Goal: Task Accomplishment & Management: Manage account settings

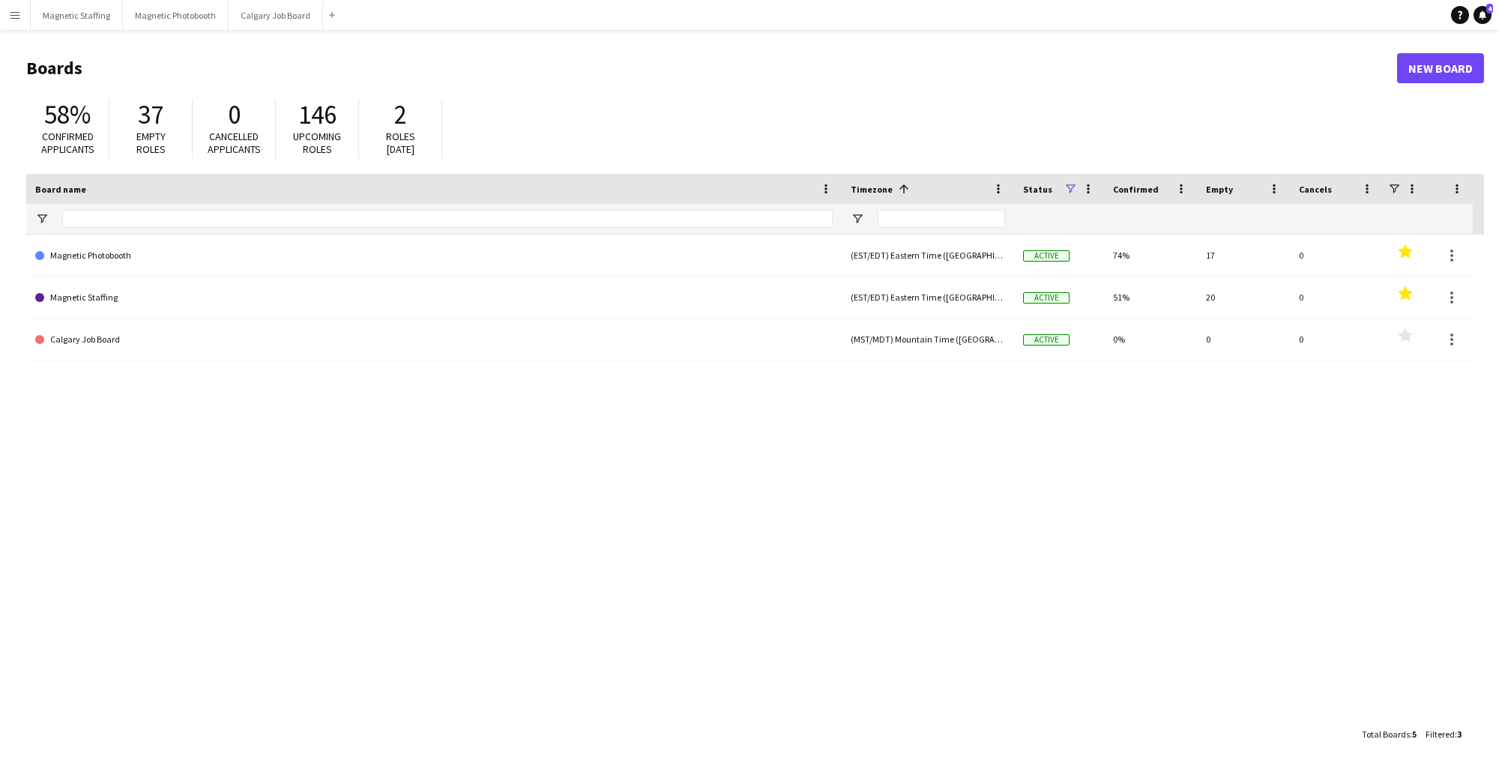
click at [184, 255] on link "Magnetic Photobooth" at bounding box center [434, 256] width 798 height 42
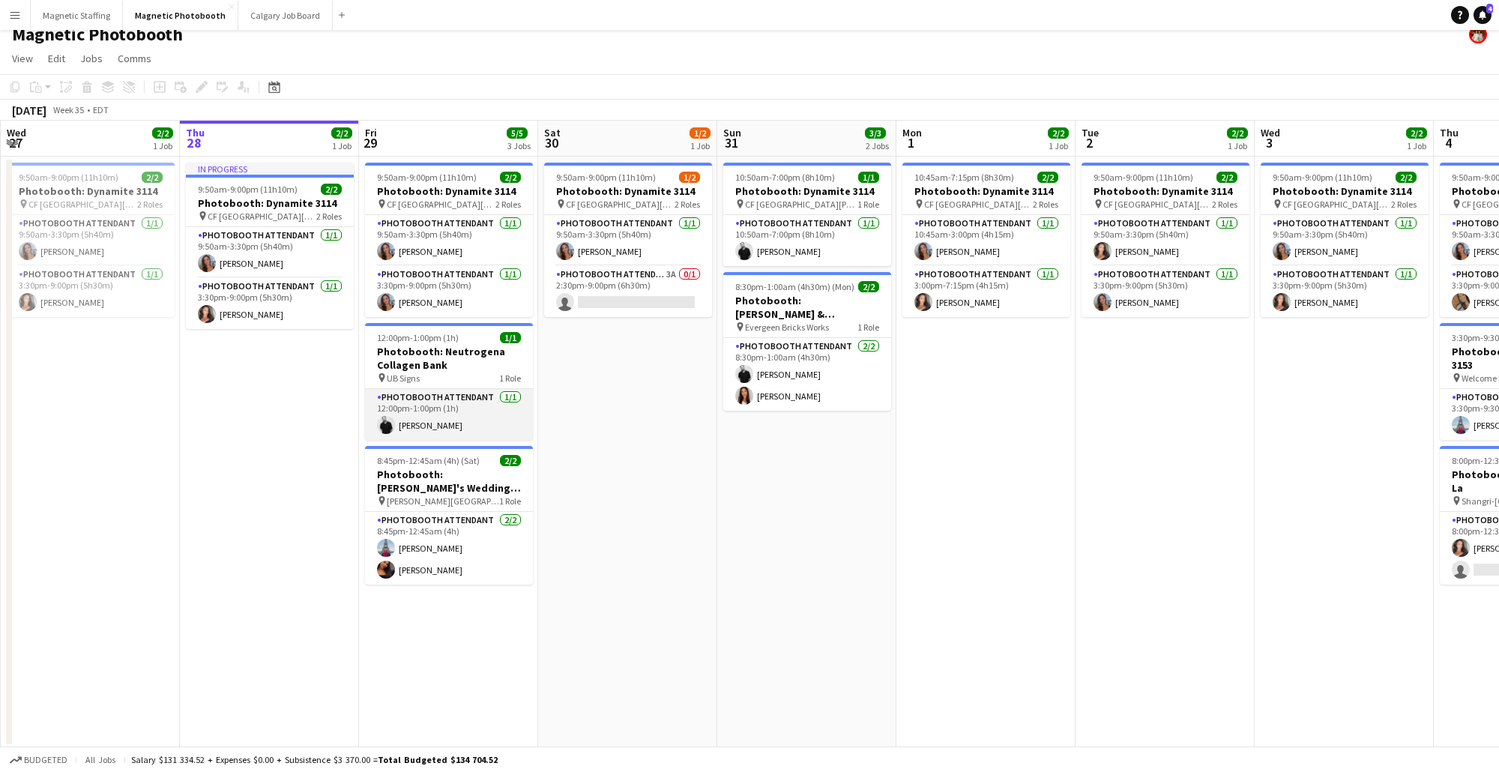
scroll to position [13, 0]
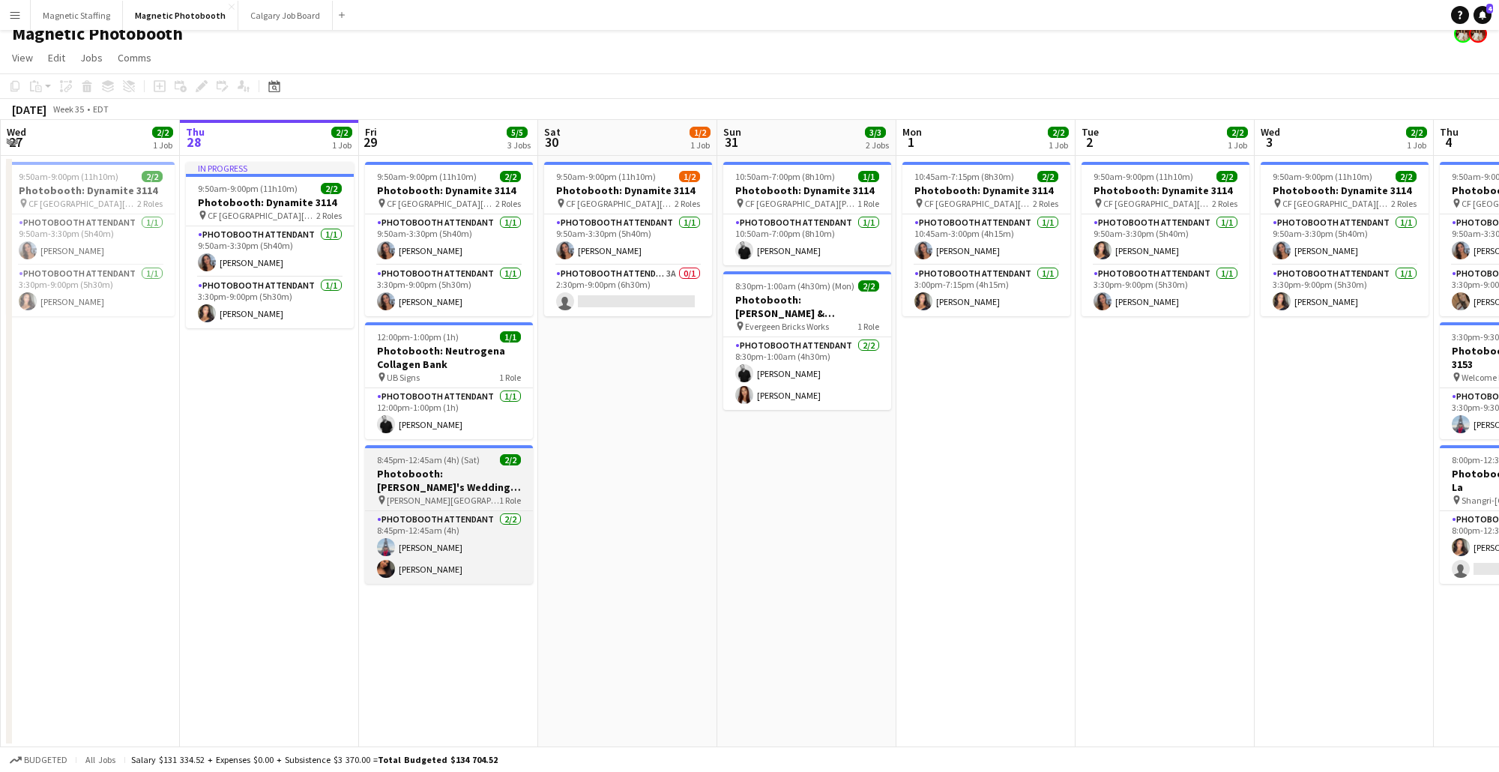
click at [458, 467] on h3 "Photobooth: [PERSON_NAME]'s Wedding (3134)" at bounding box center [449, 480] width 168 height 27
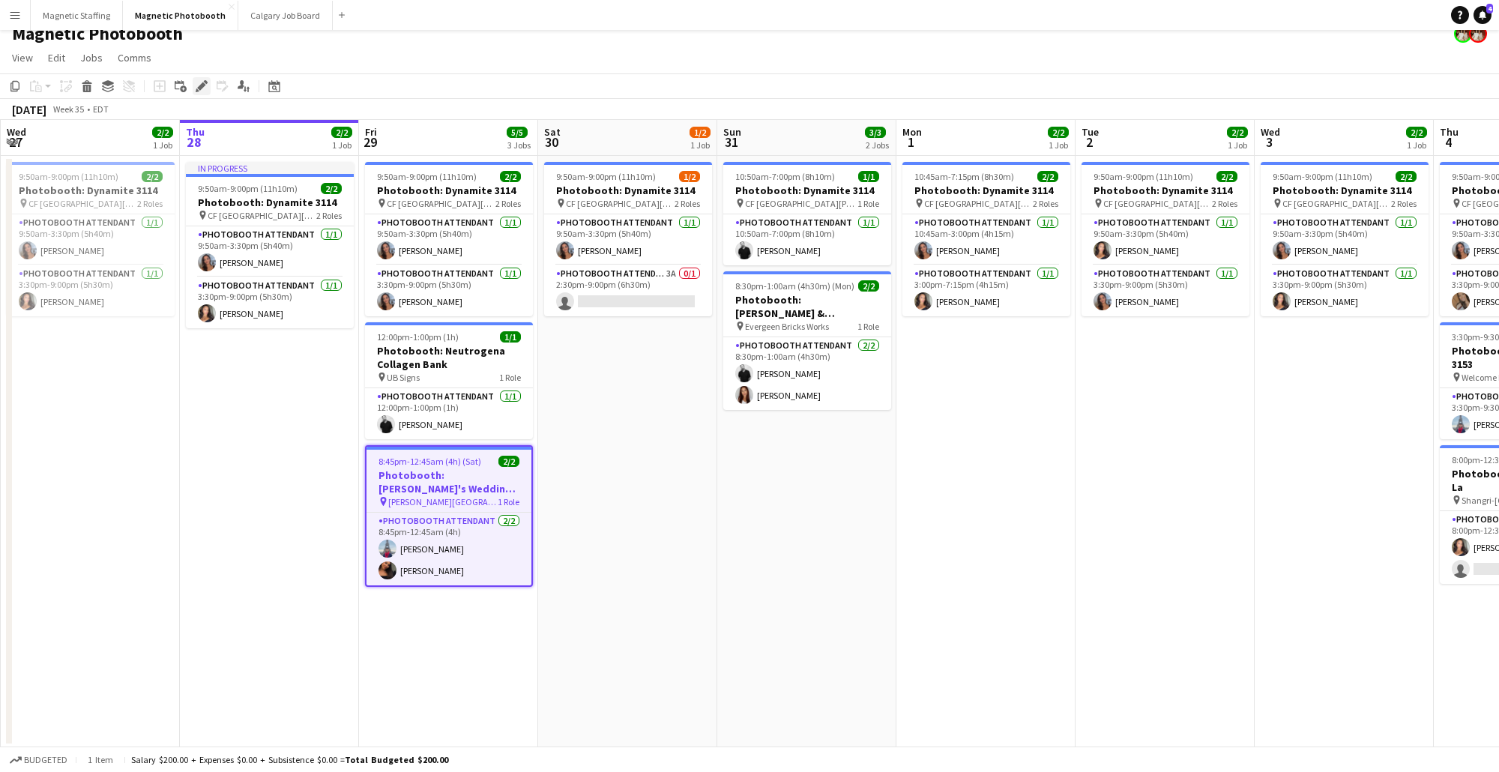
click at [199, 85] on icon at bounding box center [201, 86] width 8 height 8
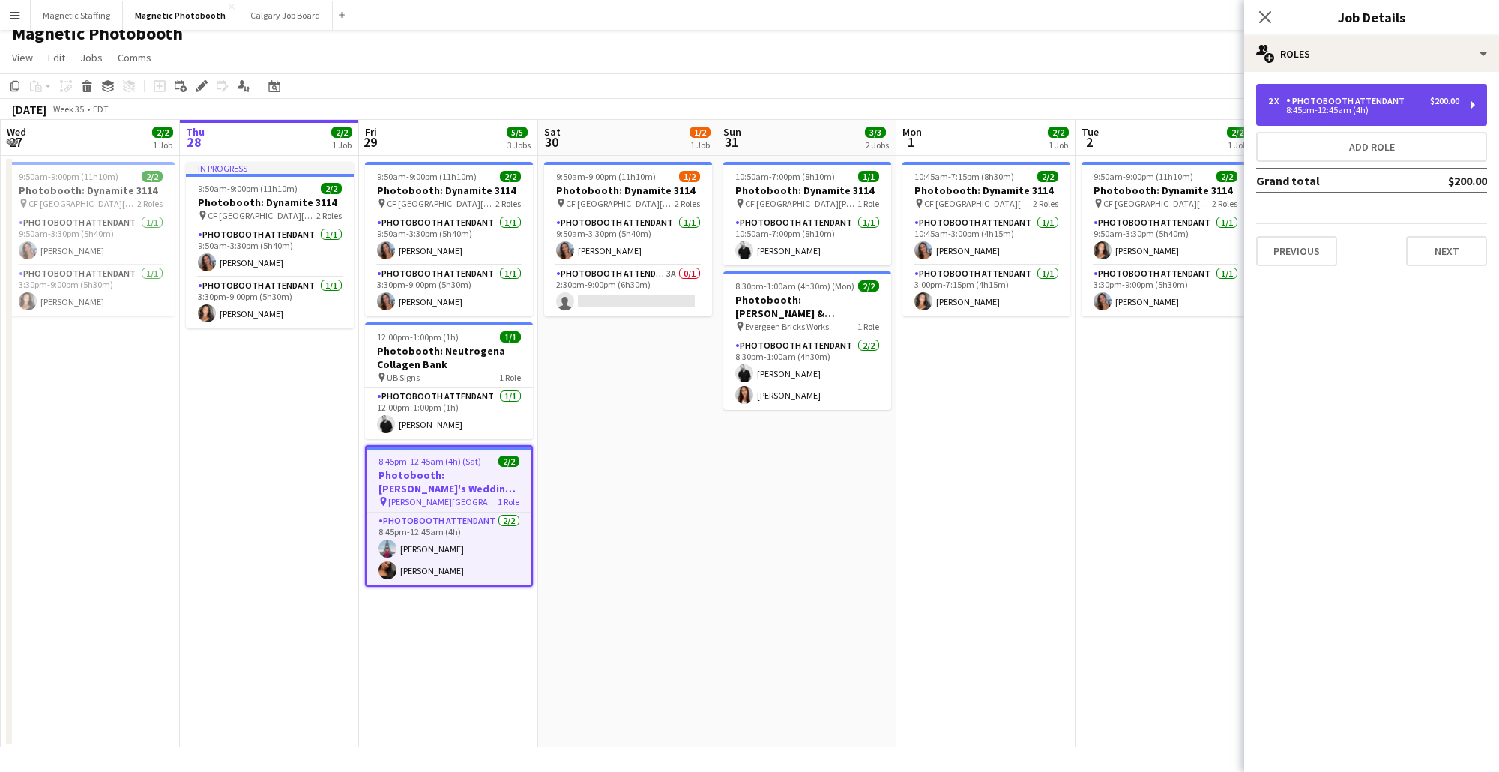
click at [1396, 108] on div "8:45pm-12:45am (4h)" at bounding box center [1363, 109] width 191 height 7
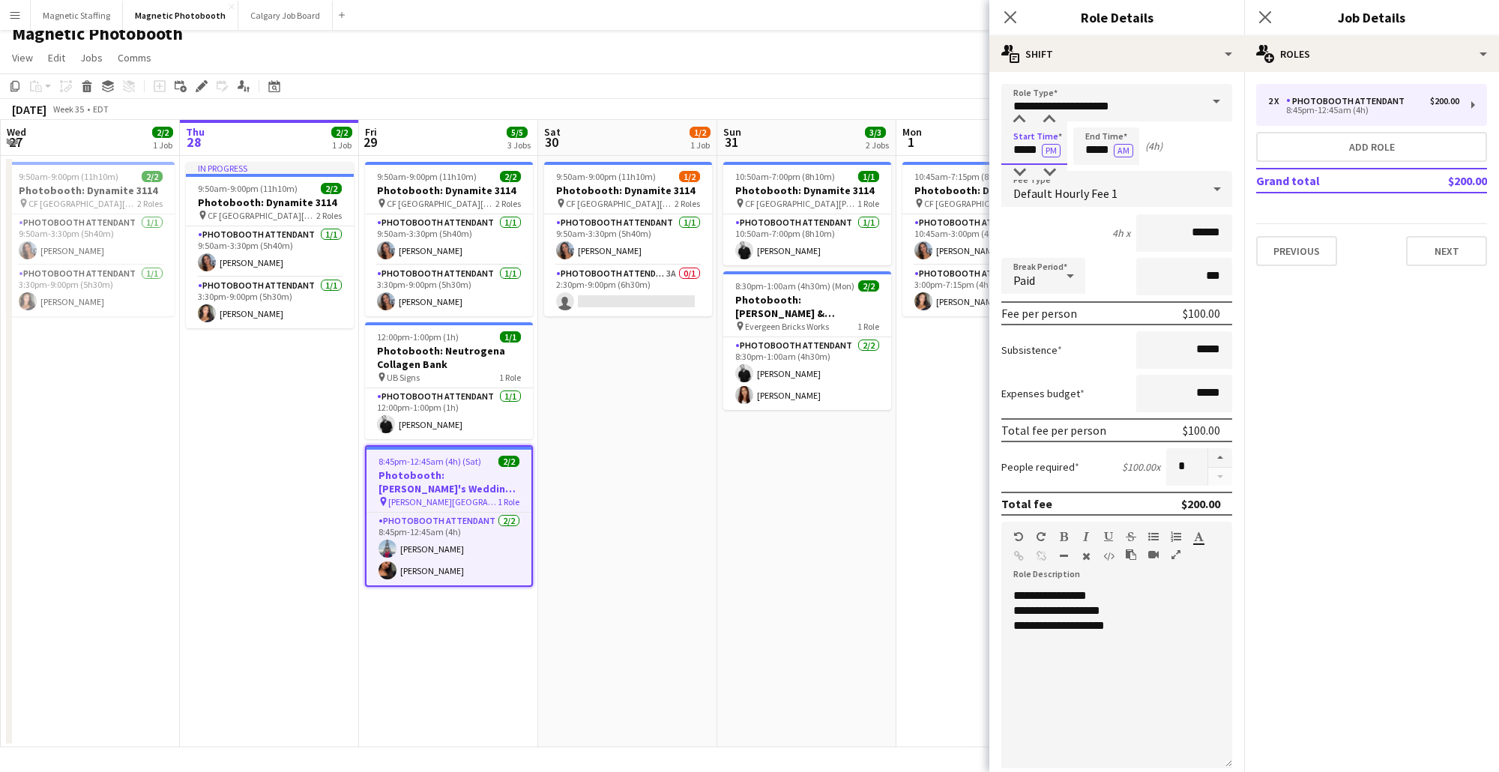
click at [1035, 144] on input "*****" at bounding box center [1035, 145] width 66 height 37
click at [1050, 162] on input "*****" at bounding box center [1035, 145] width 66 height 37
type input "*****"
click at [1050, 169] on div at bounding box center [1050, 172] width 30 height 15
click at [1111, 157] on input "*****" at bounding box center [1107, 145] width 66 height 37
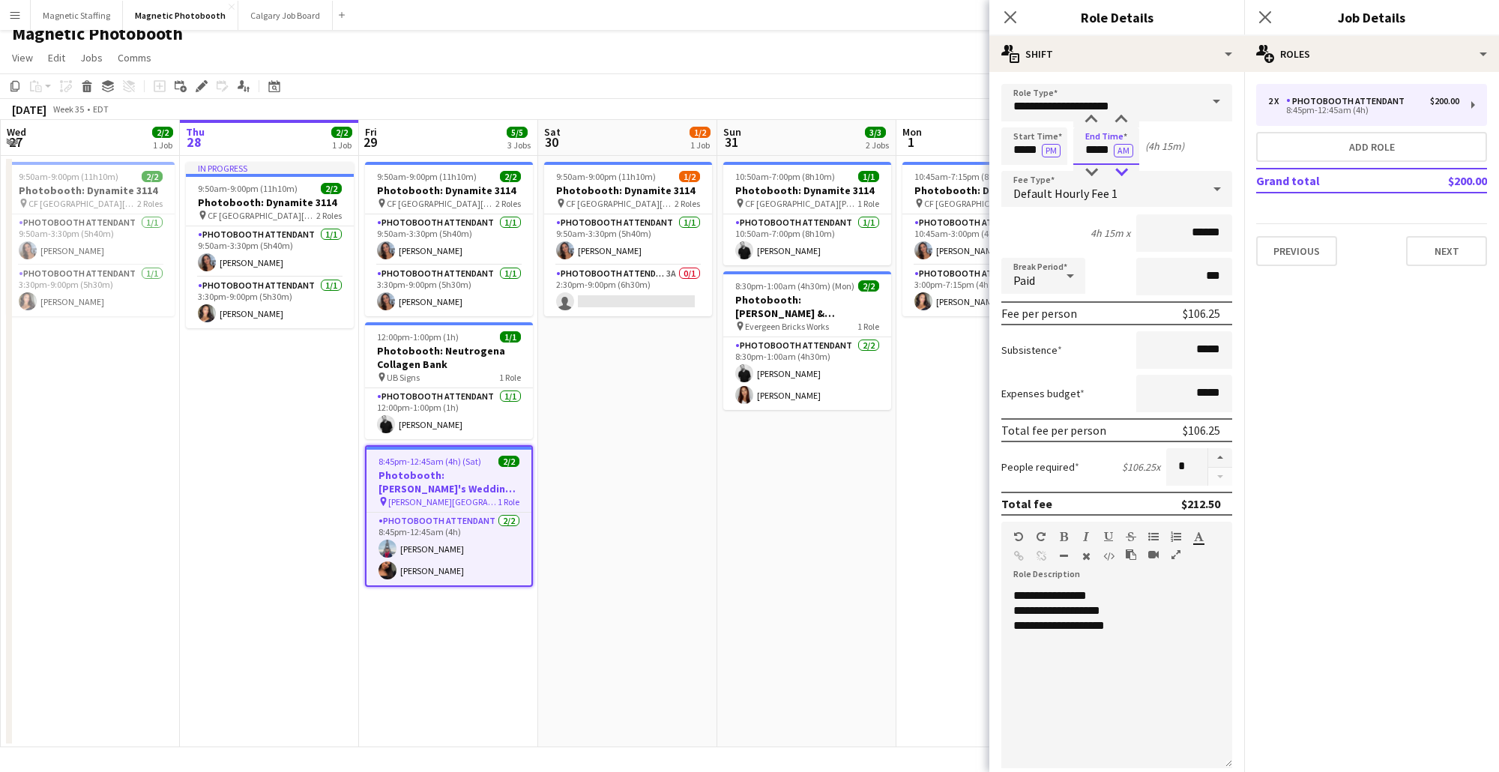
type input "*****"
click at [1126, 169] on div at bounding box center [1122, 172] width 30 height 15
click at [1068, 596] on div "**********" at bounding box center [1117, 678] width 231 height 180
click at [1158, 630] on div "**********" at bounding box center [1117, 625] width 207 height 15
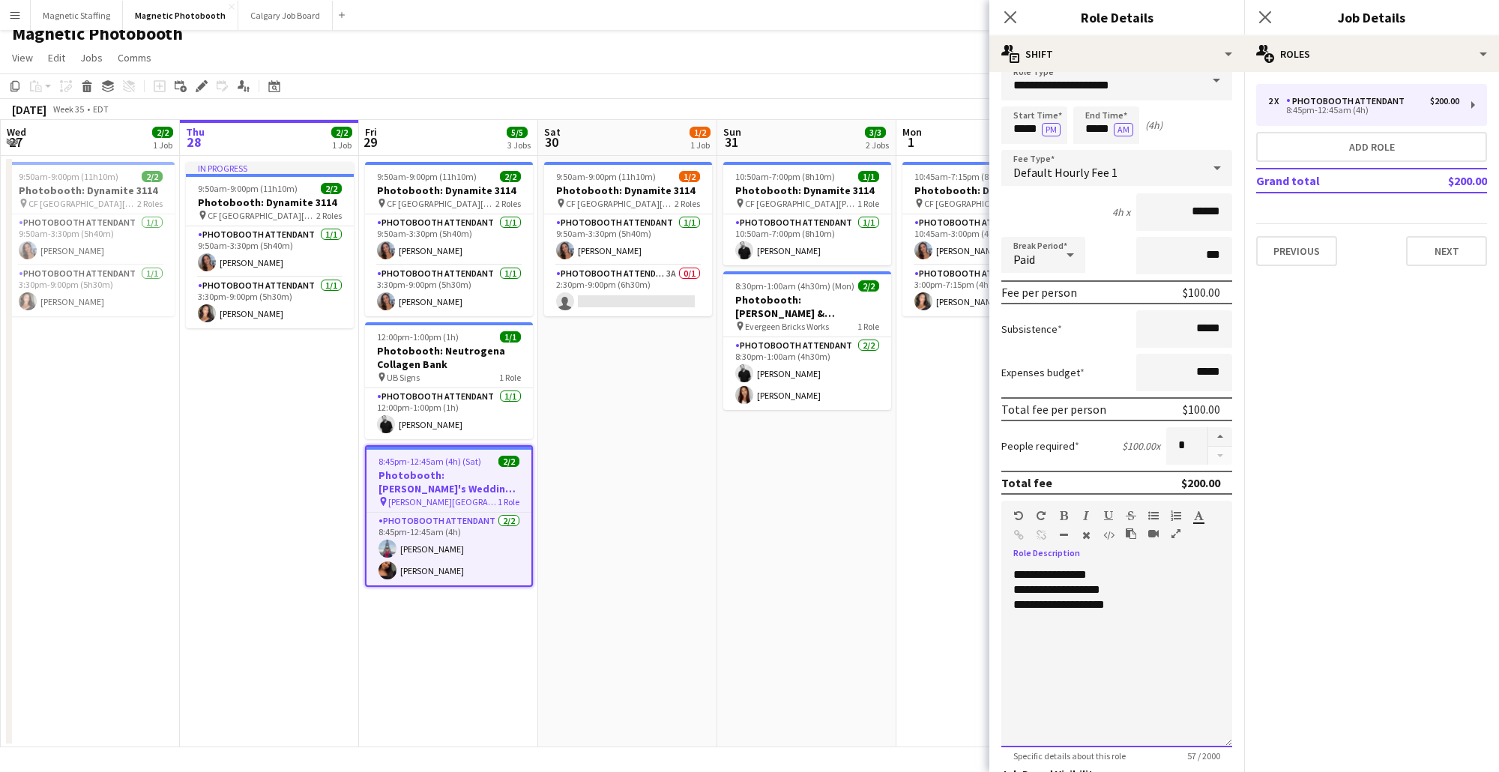
scroll to position [238, 0]
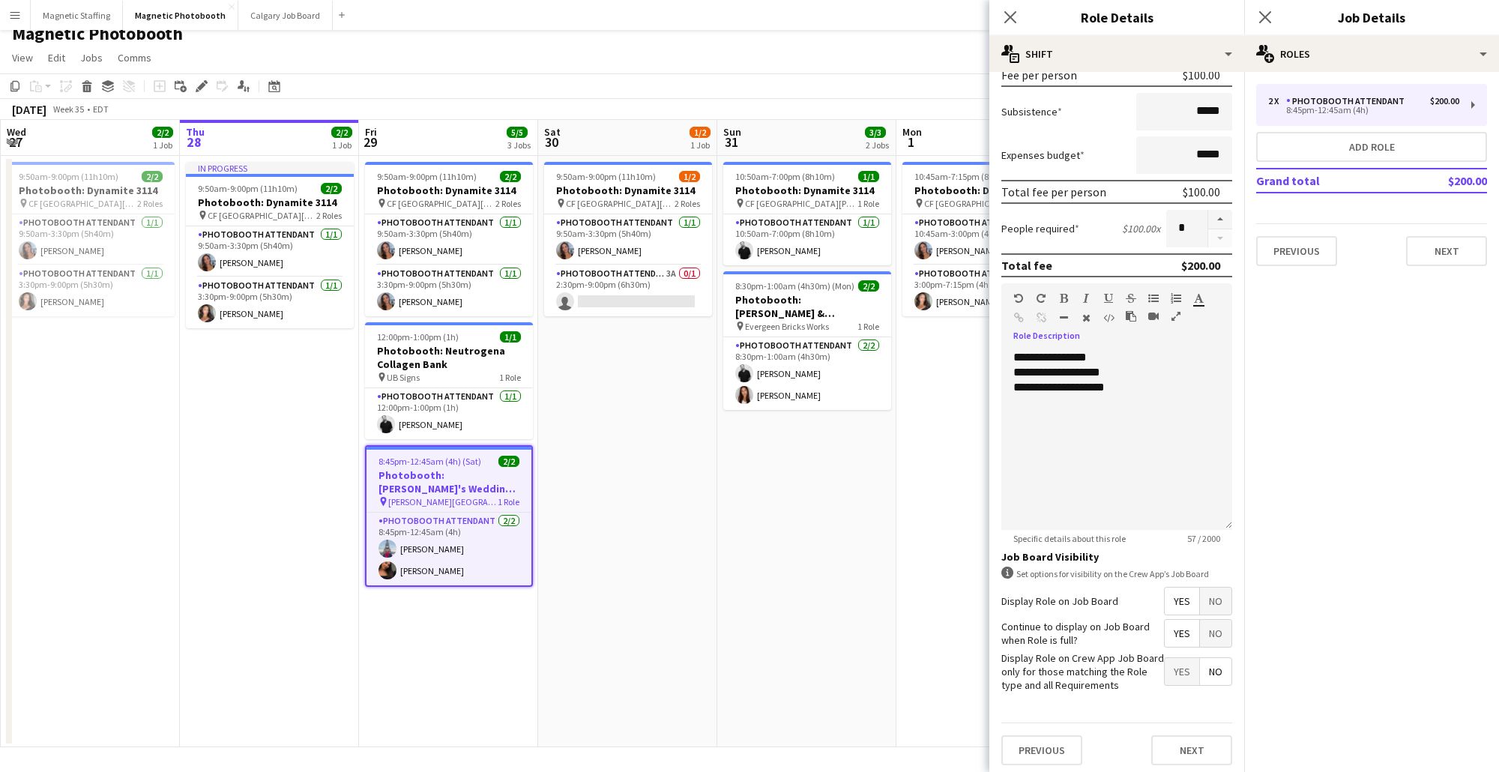
click at [1219, 631] on span "No" at bounding box center [1215, 633] width 31 height 27
click at [1204, 747] on button "Next" at bounding box center [1191, 750] width 81 height 30
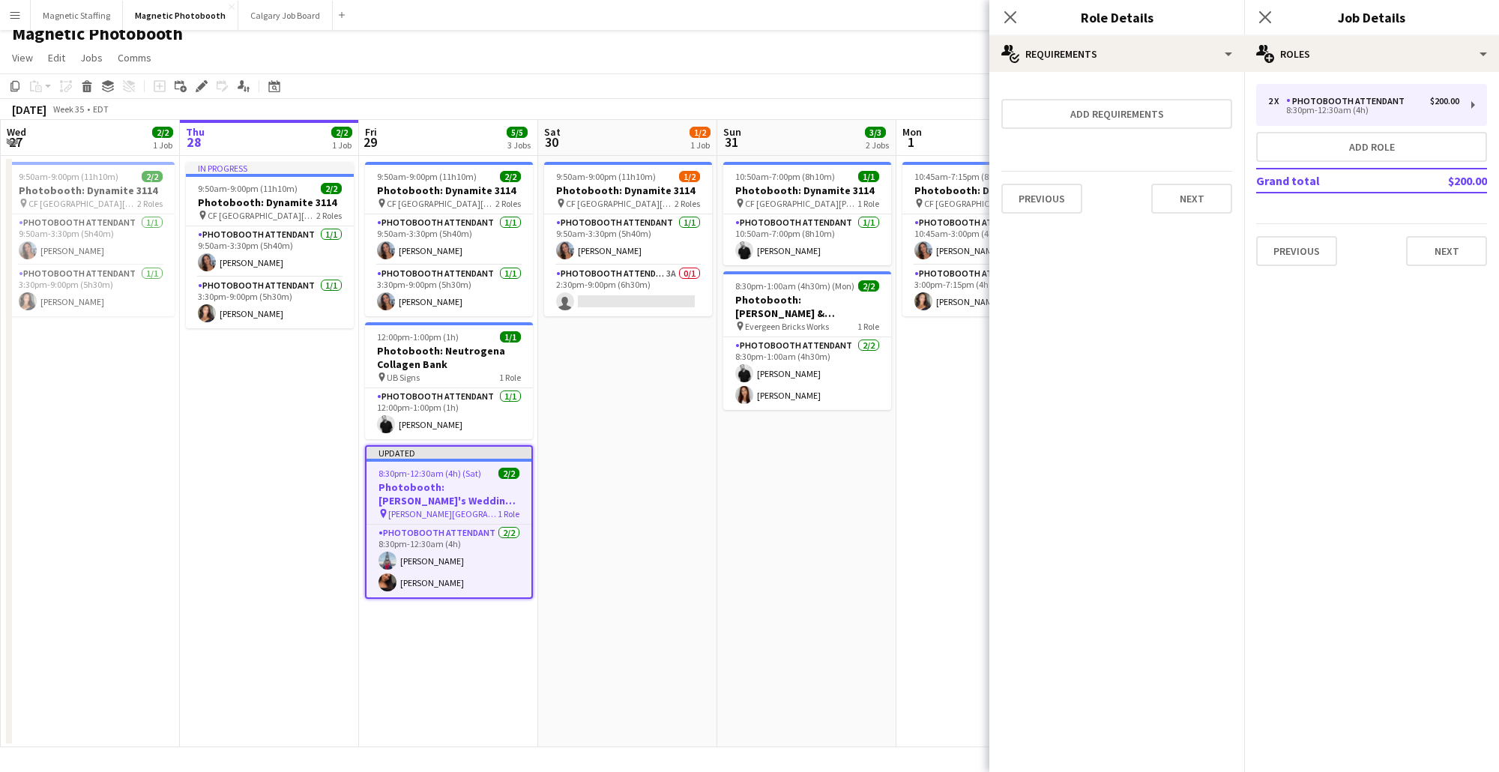
scroll to position [0, 0]
click at [1007, 15] on icon at bounding box center [1010, 17] width 14 height 14
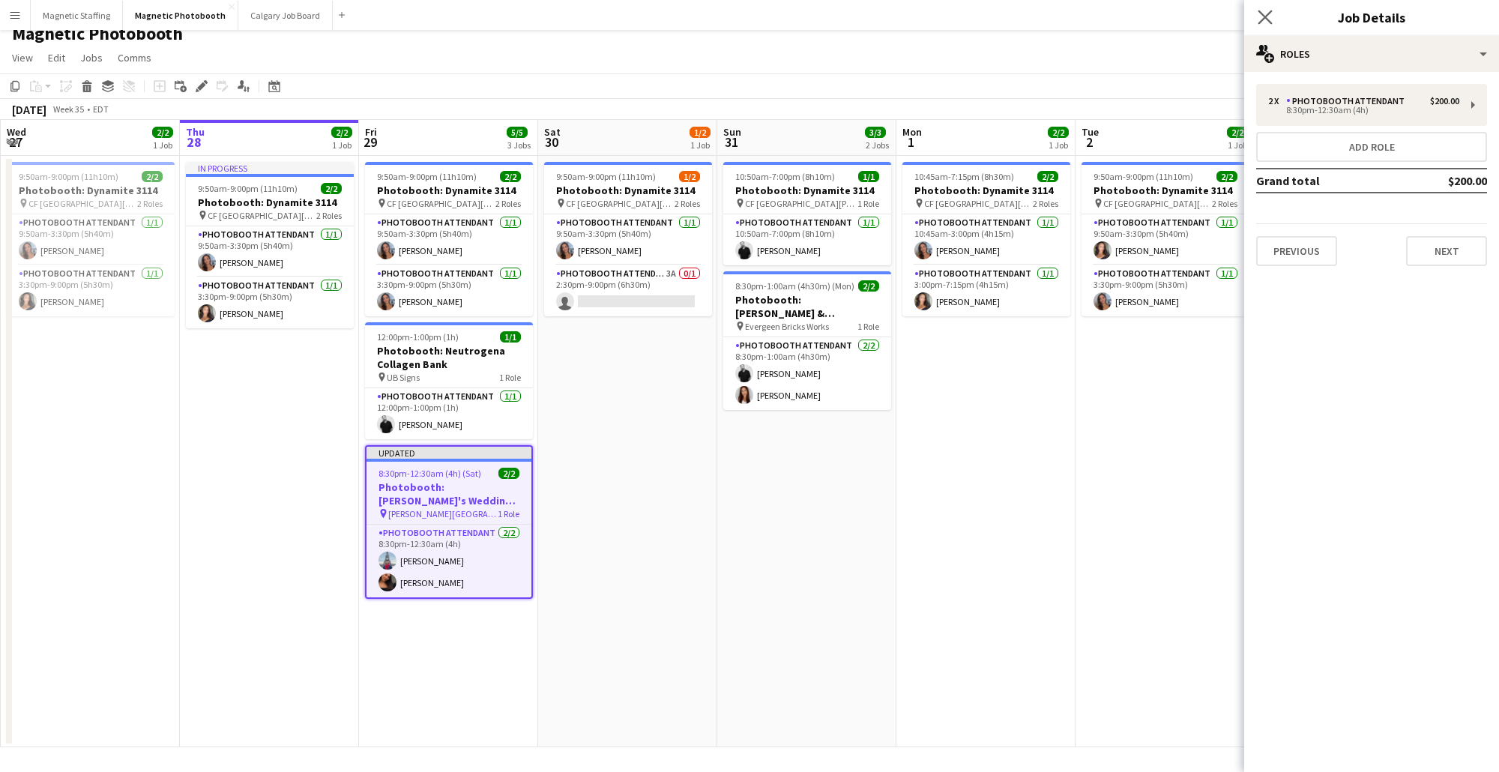
click at [1266, 25] on app-icon "Close pop-in" at bounding box center [1266, 18] width 22 height 22
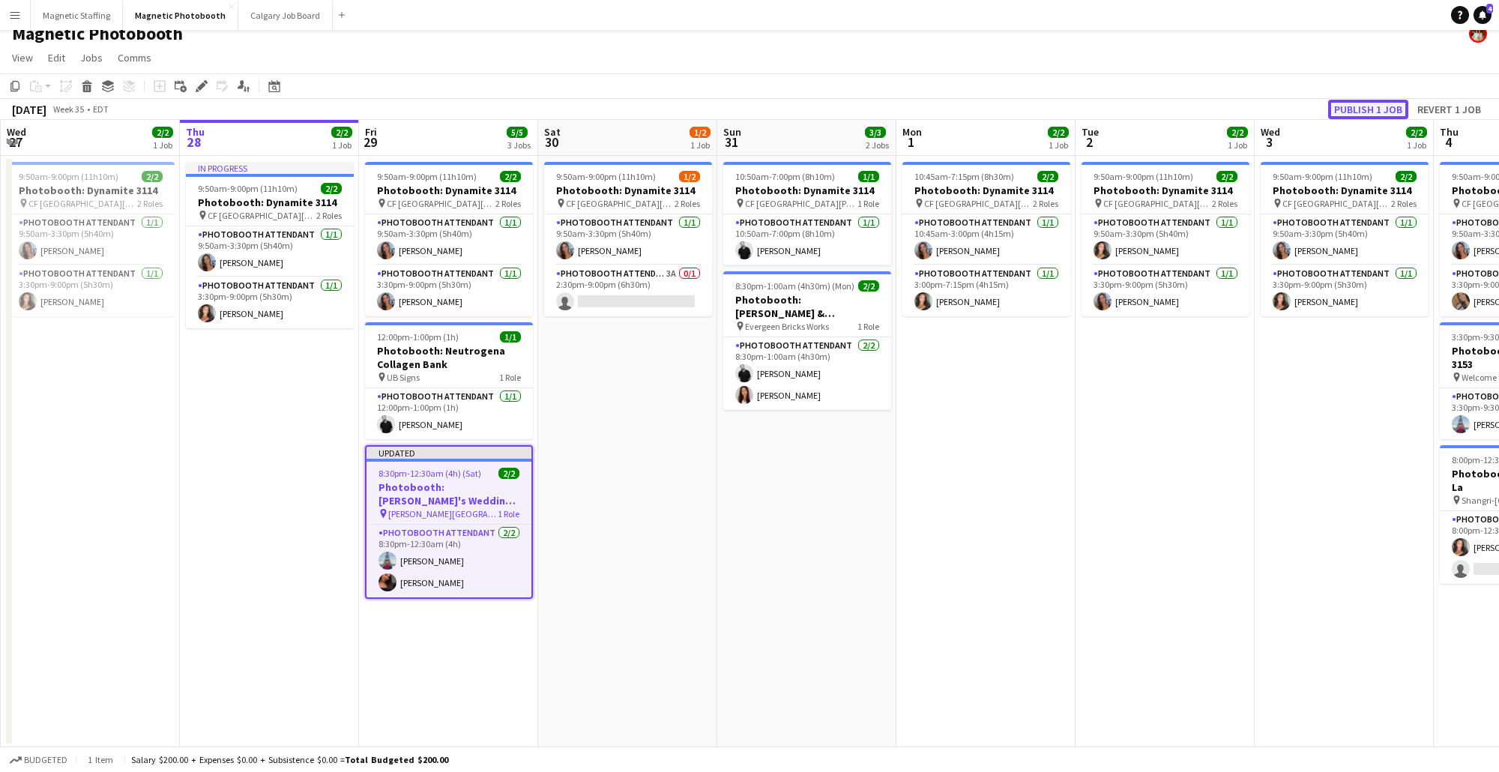
click at [1391, 103] on button "Publish 1 job" at bounding box center [1368, 109] width 80 height 19
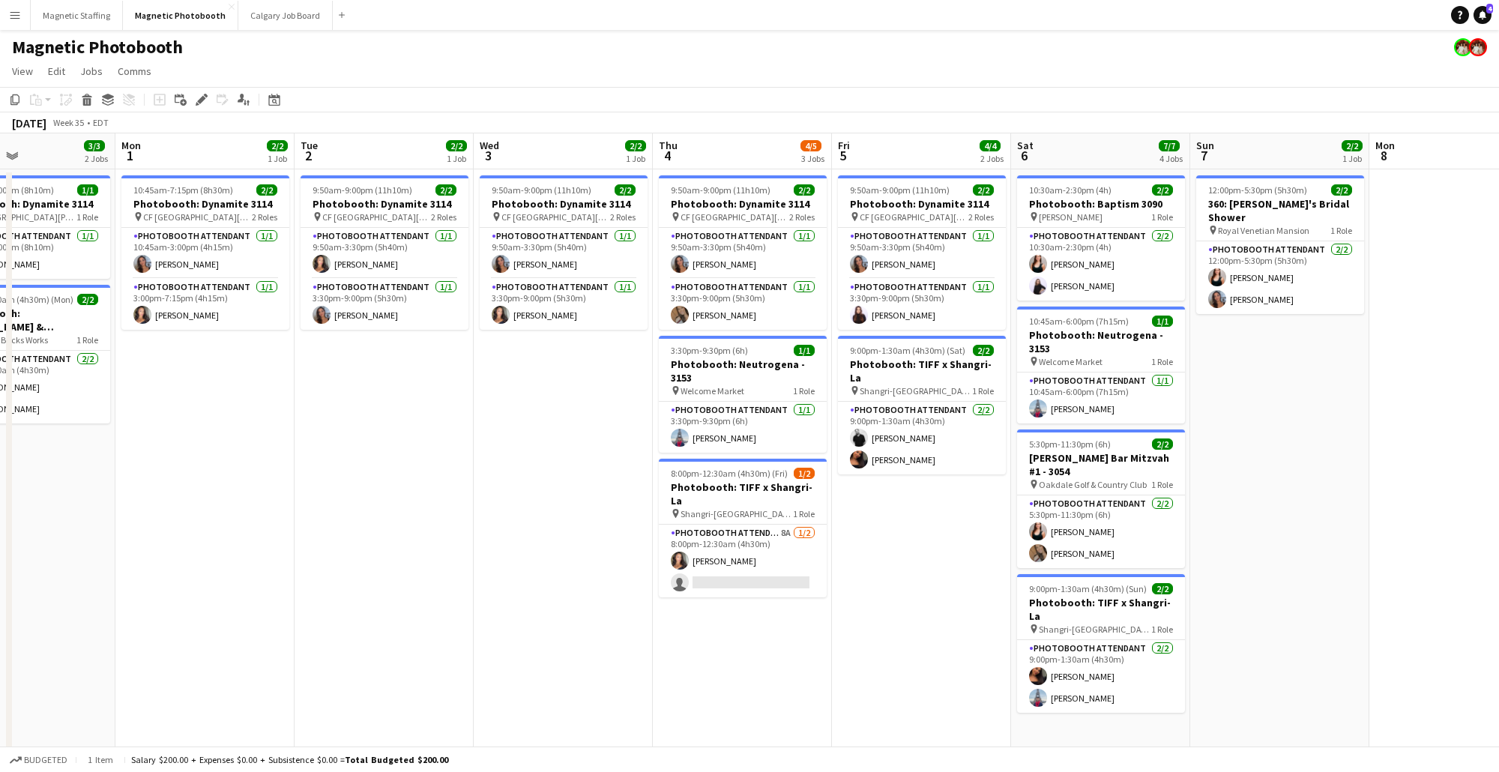
scroll to position [0, 411]
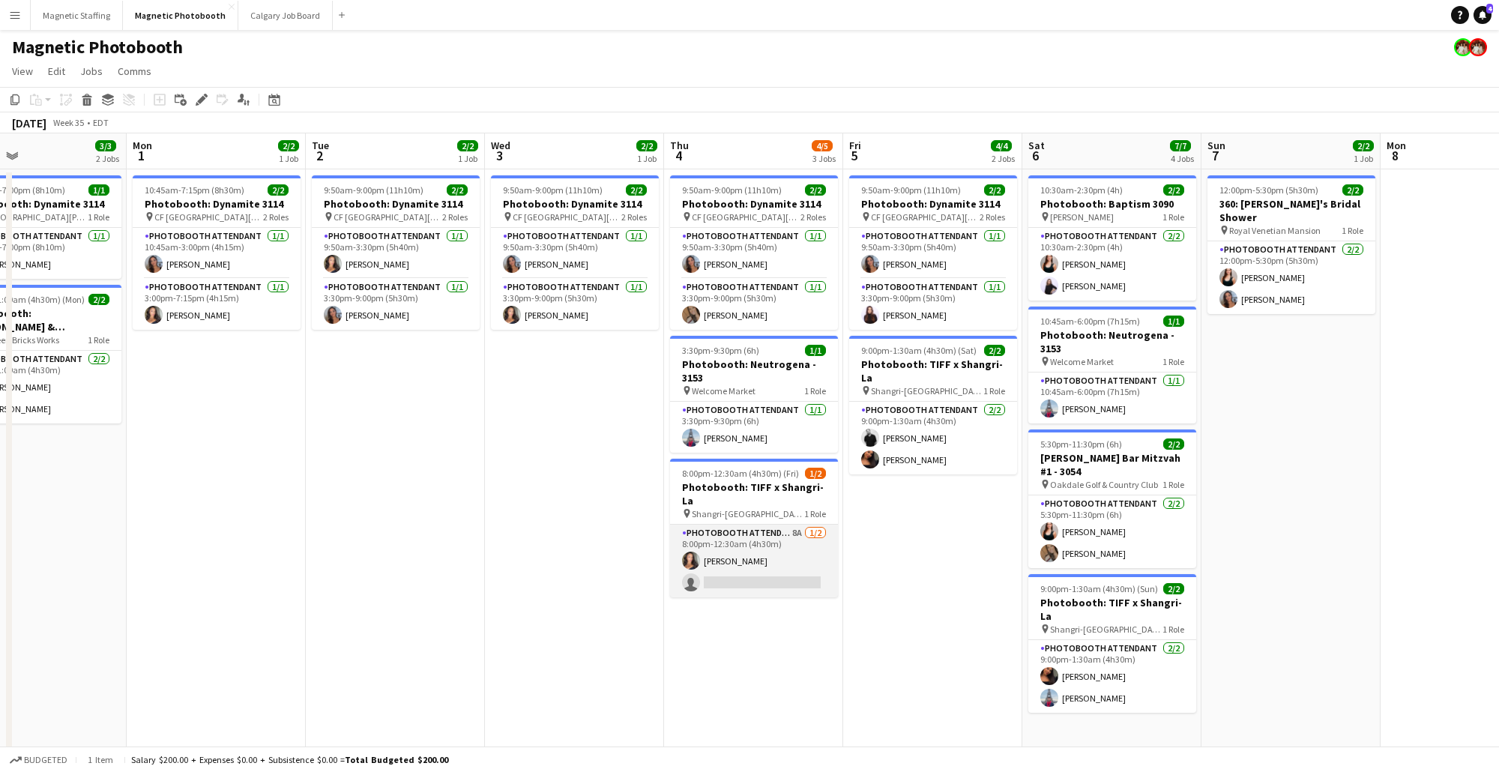
click at [769, 538] on app-card-role "Photobooth Attendant 8A [DATE] 8:00pm-12:30am (4h30m) [PERSON_NAME] single-neut…" at bounding box center [754, 561] width 168 height 73
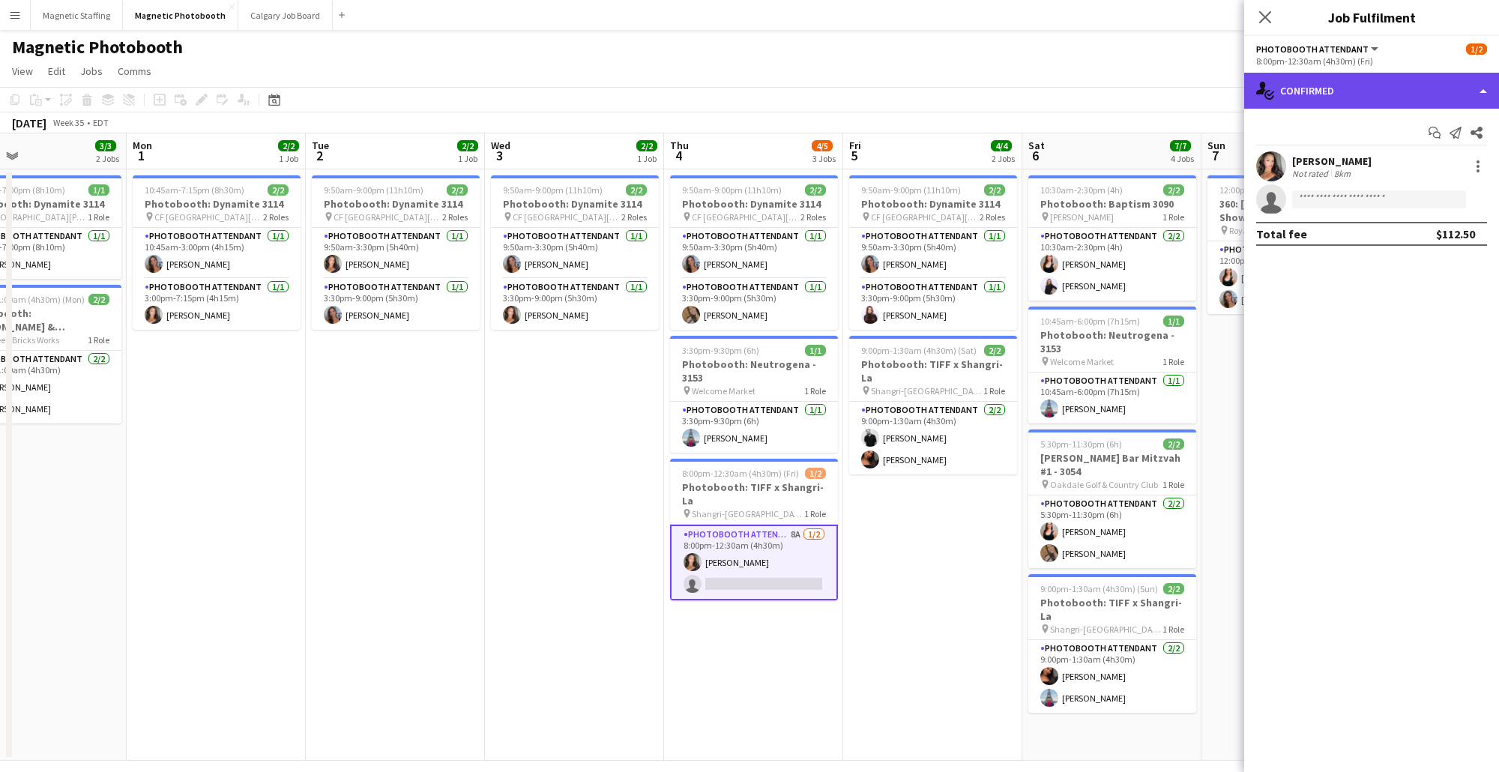
click at [1355, 99] on div "single-neutral-actions-check-2 Confirmed" at bounding box center [1371, 91] width 255 height 36
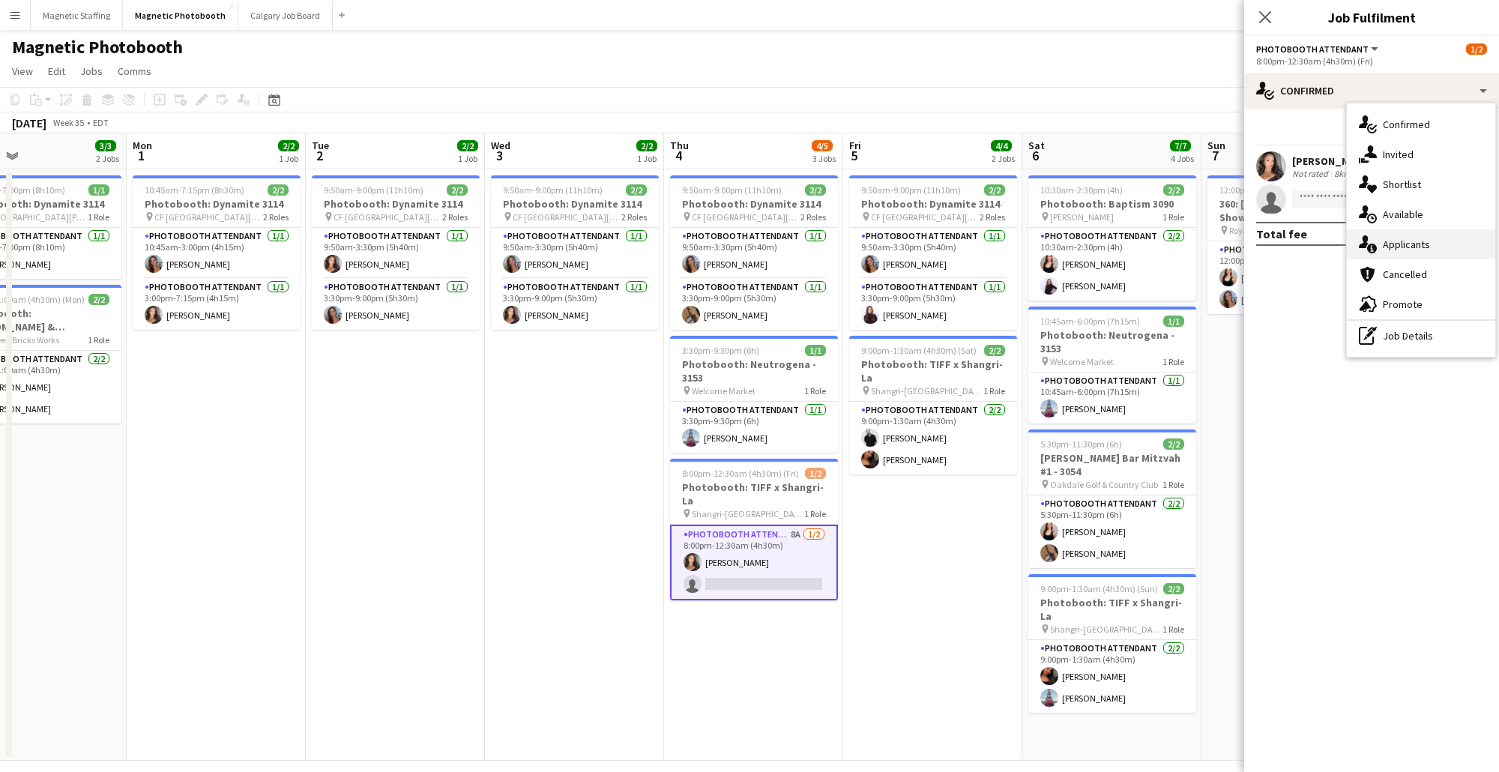
click at [1415, 245] on div "single-neutral-actions-information Applicants" at bounding box center [1421, 244] width 148 height 30
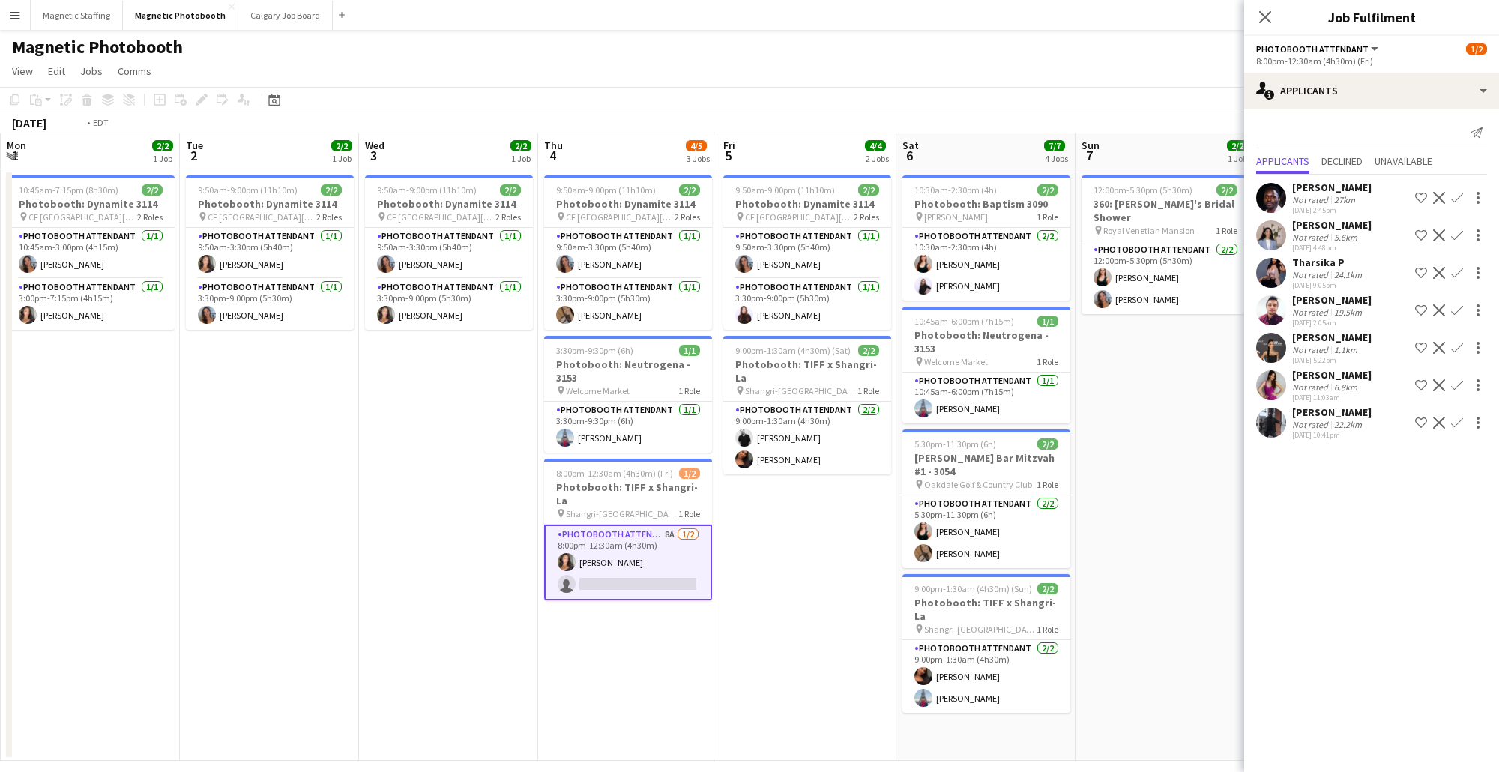
scroll to position [0, 538]
click at [86, 16] on button "Magnetic Staffing Close" at bounding box center [77, 15] width 92 height 29
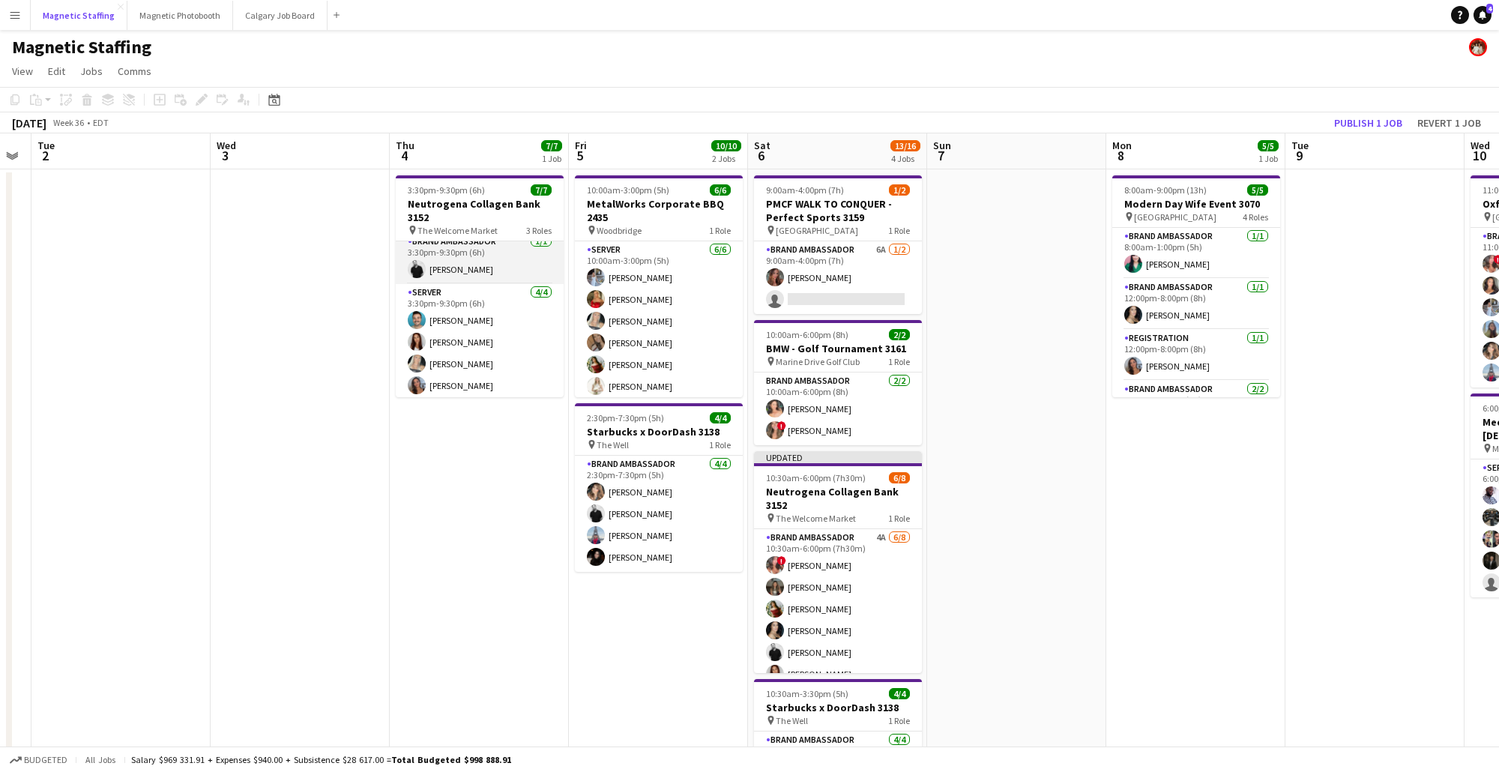
scroll to position [83, 0]
click at [167, 17] on button "Magnetic Photobooth Close" at bounding box center [180, 15] width 106 height 29
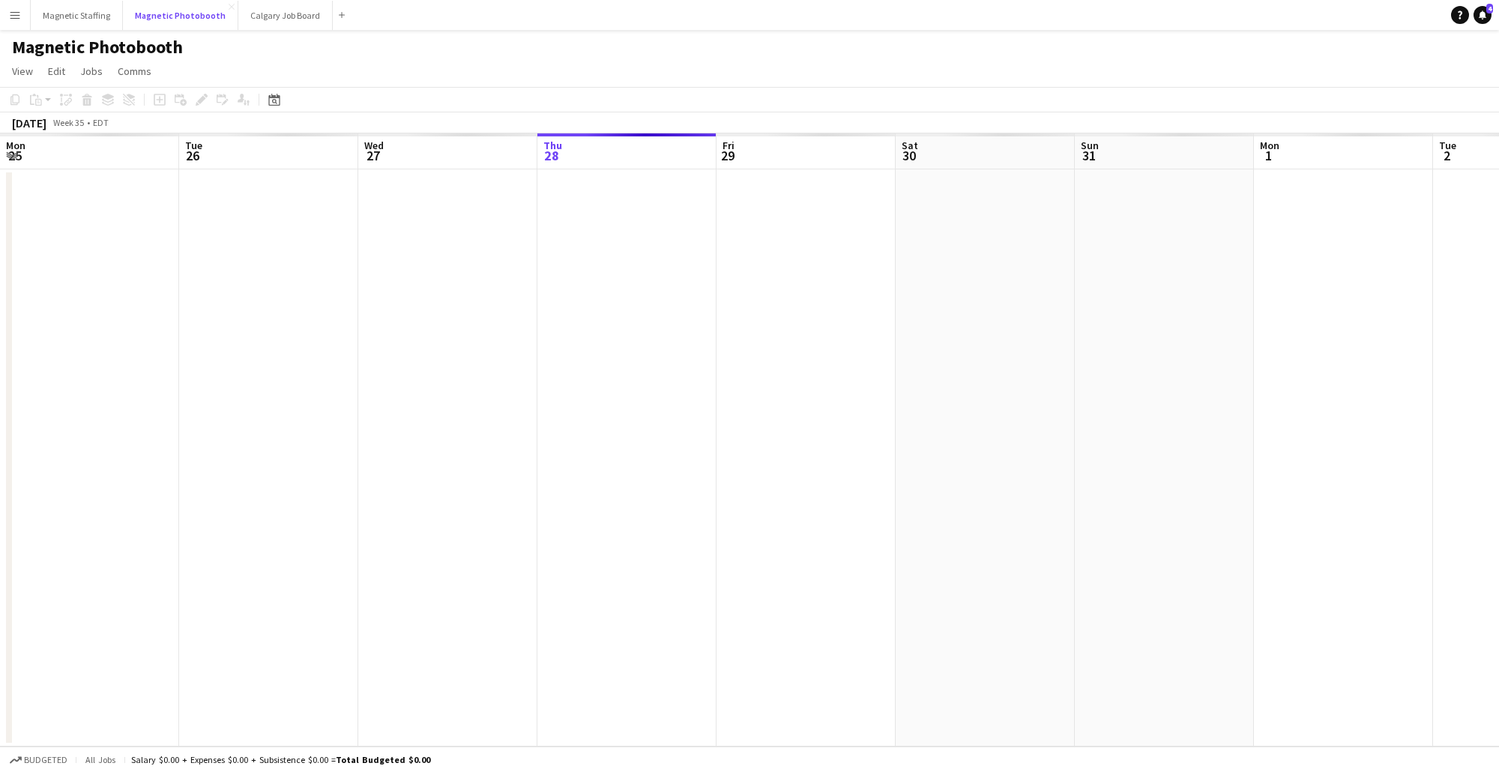
scroll to position [0, 358]
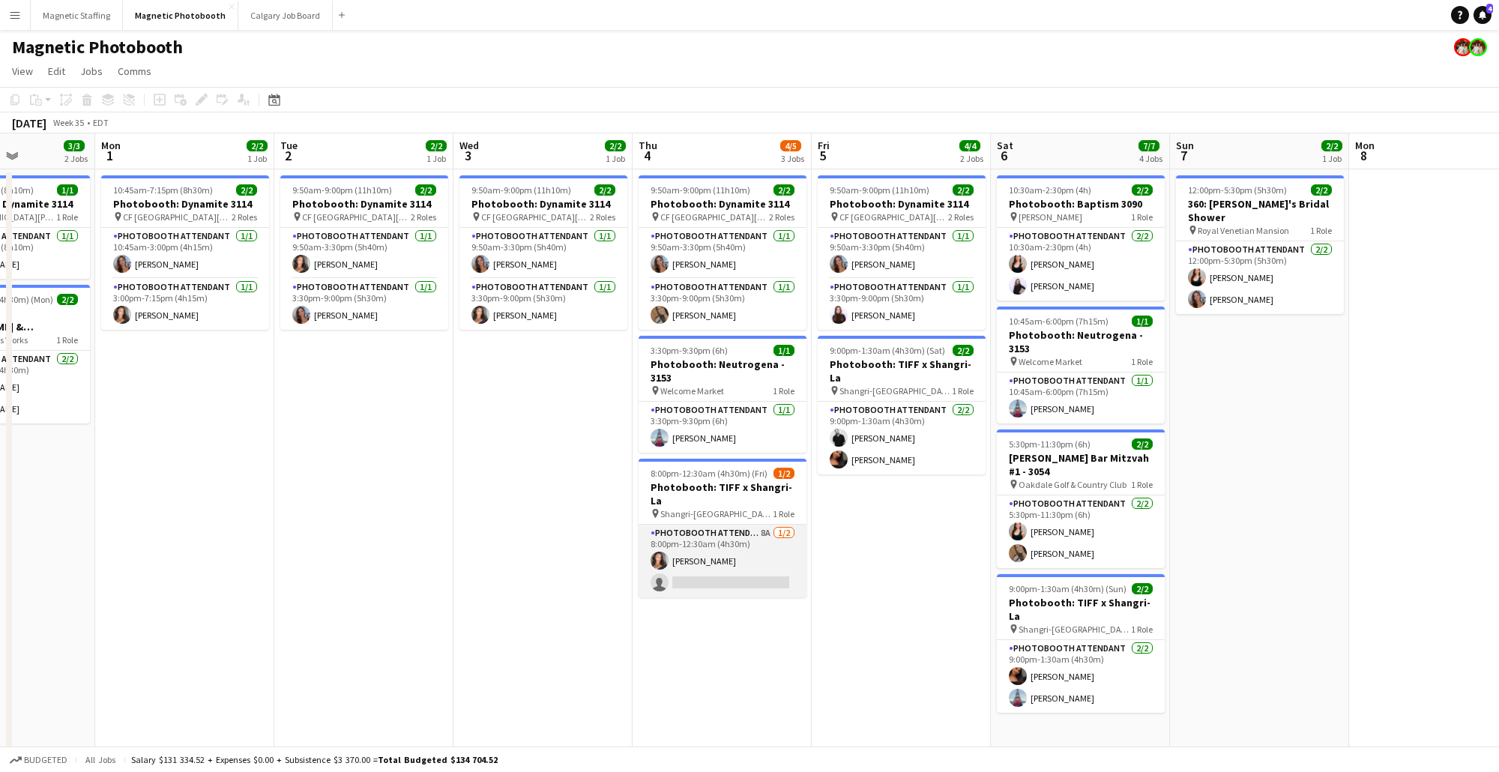
click at [732, 553] on app-card-role "Photobooth Attendant 8A [DATE] 8:00pm-12:30am (4h30m) [PERSON_NAME] single-neut…" at bounding box center [723, 561] width 168 height 73
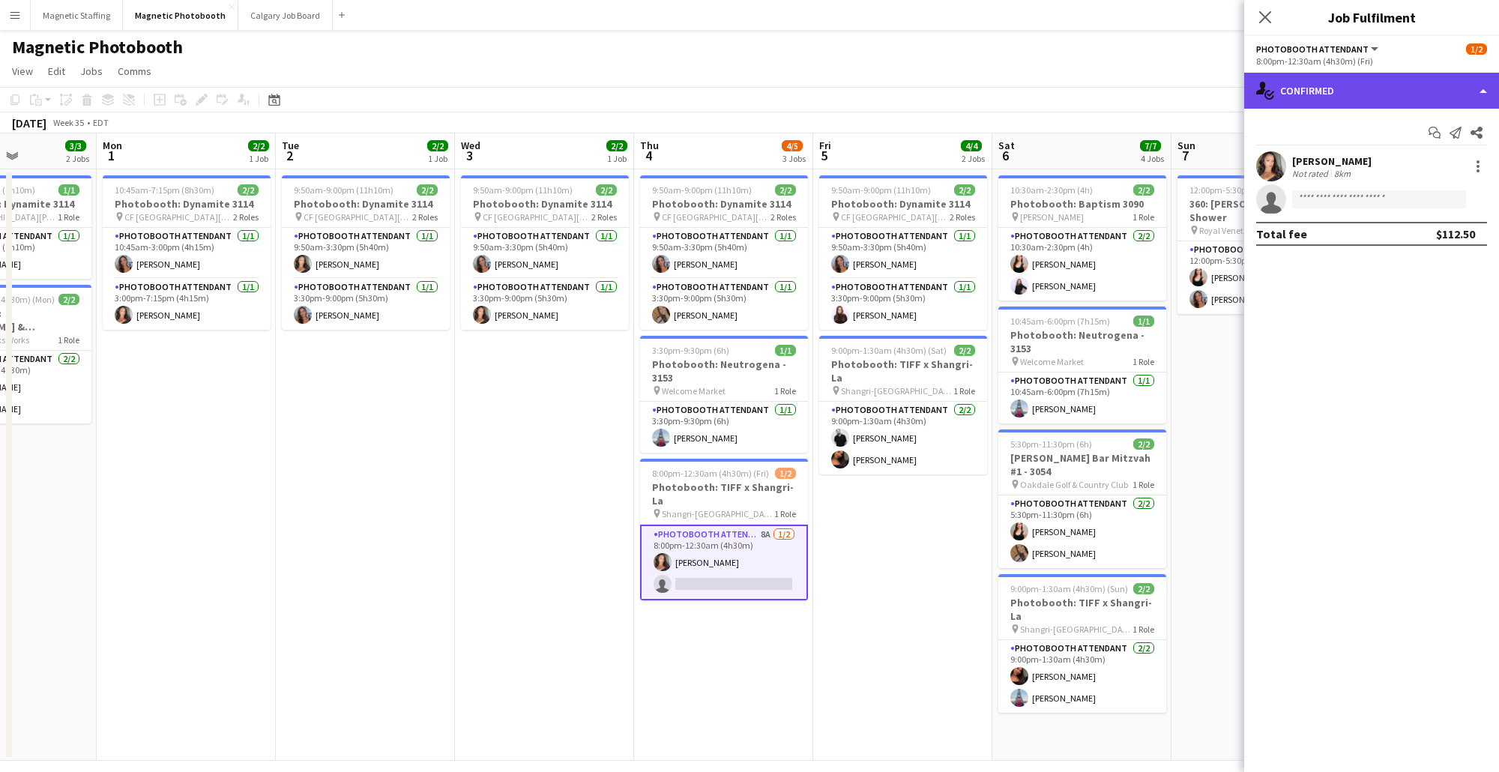
click at [1377, 93] on div "single-neutral-actions-check-2 Confirmed" at bounding box center [1371, 91] width 255 height 36
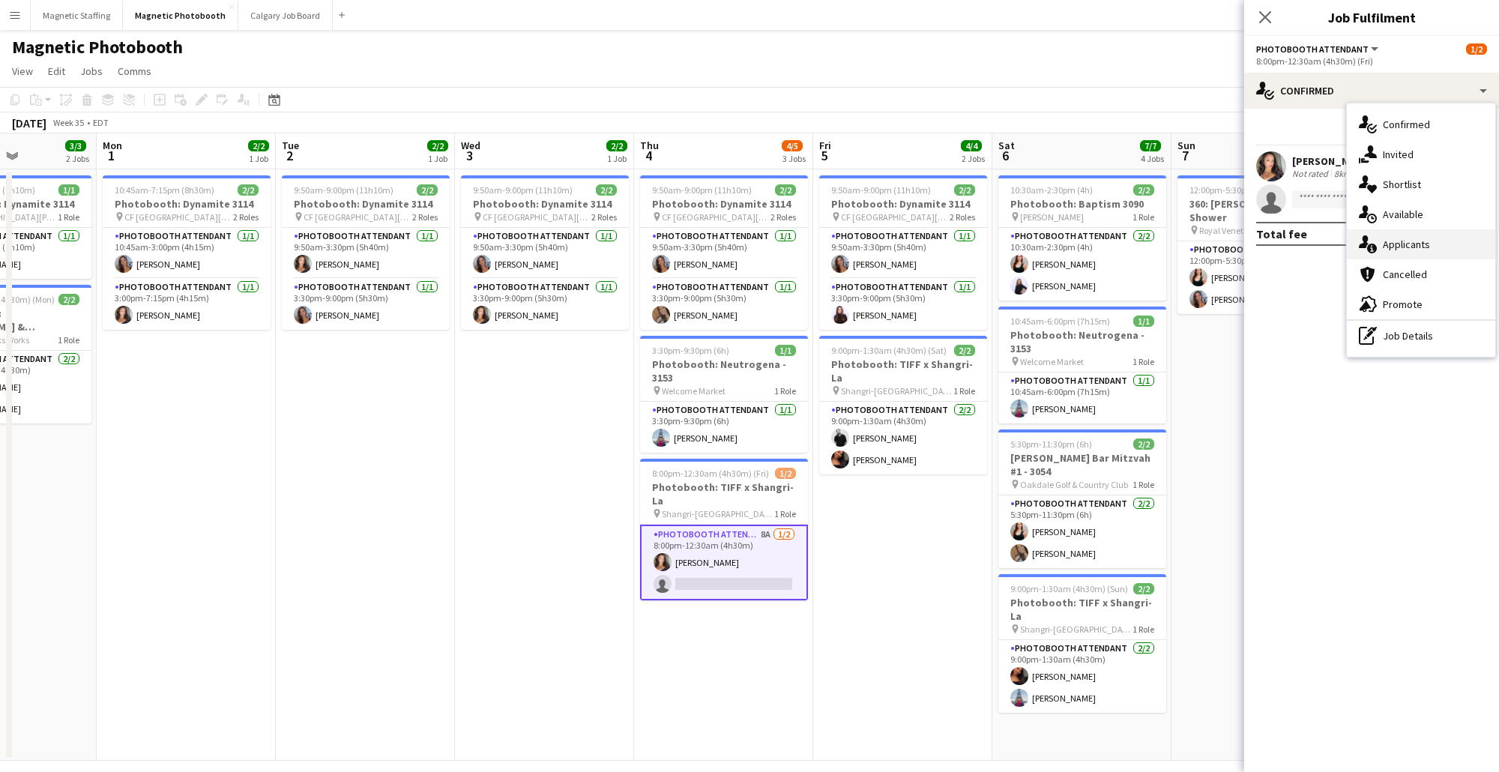
click at [1451, 238] on div "single-neutral-actions-information Applicants" at bounding box center [1421, 244] width 148 height 30
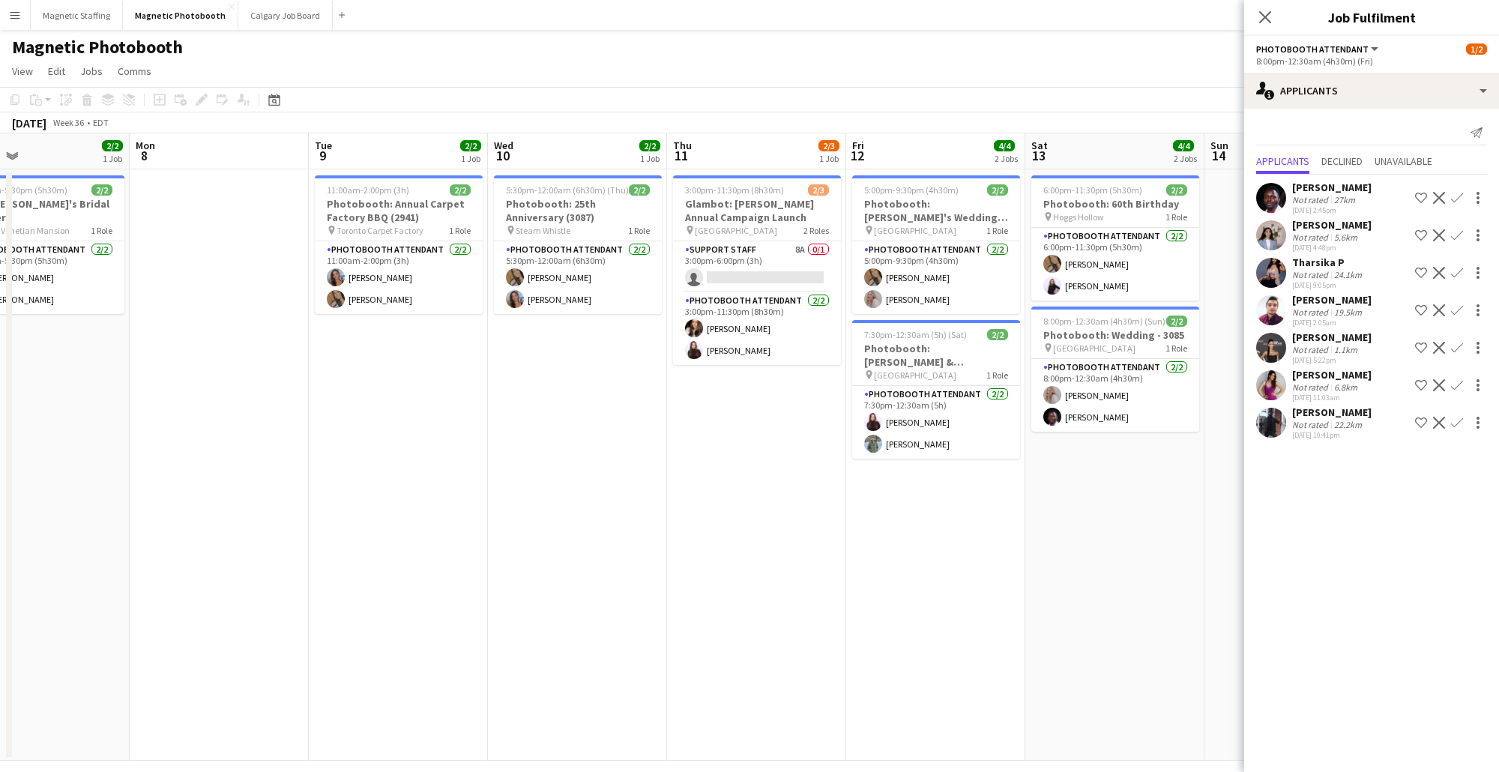
scroll to position [0, 589]
click at [777, 267] on app-card-role "Support Staff 8A 0/1 3:00pm-6:00pm (3h) single-neutral-actions" at bounding box center [755, 266] width 168 height 51
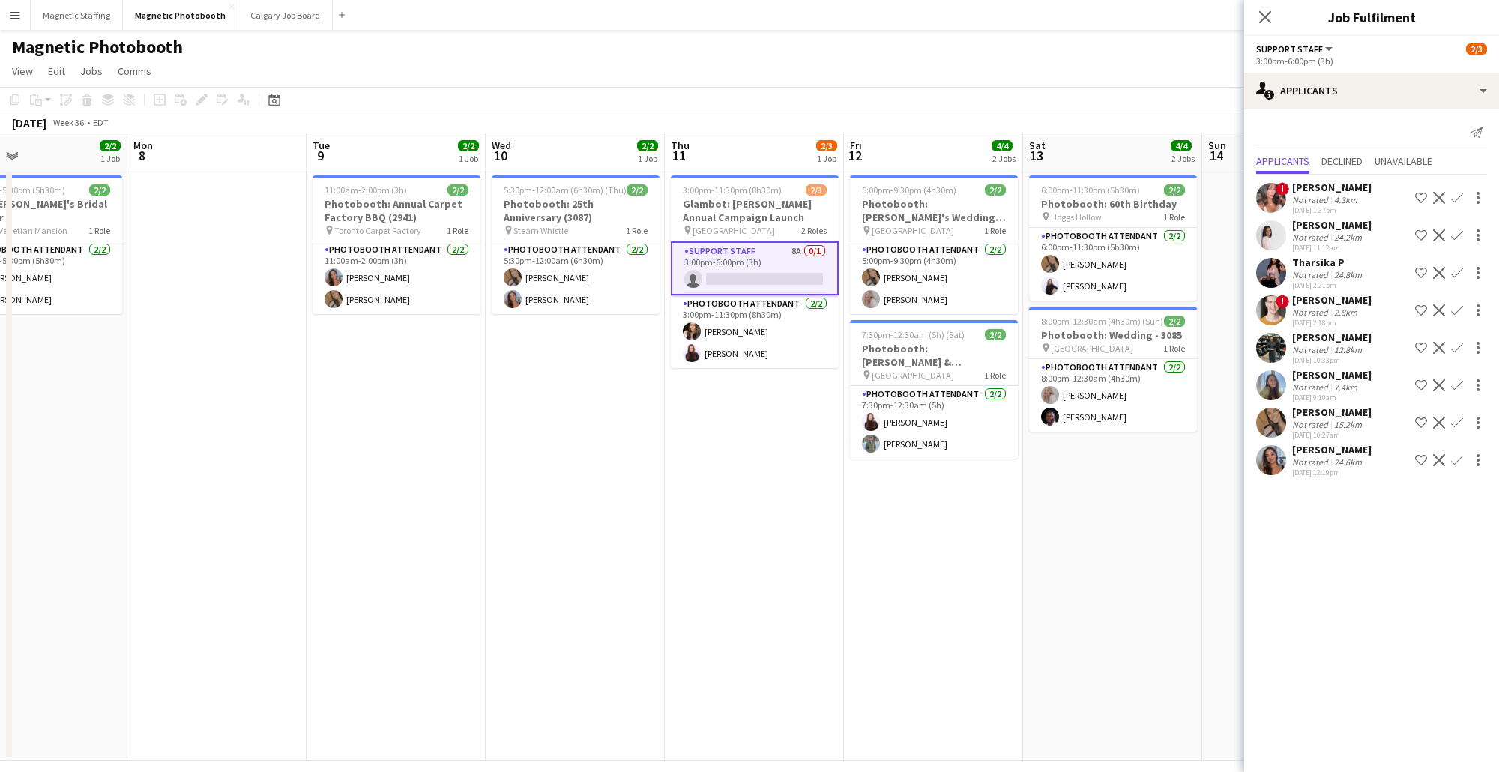
click at [16, 21] on button "Menu" at bounding box center [15, 15] width 30 height 30
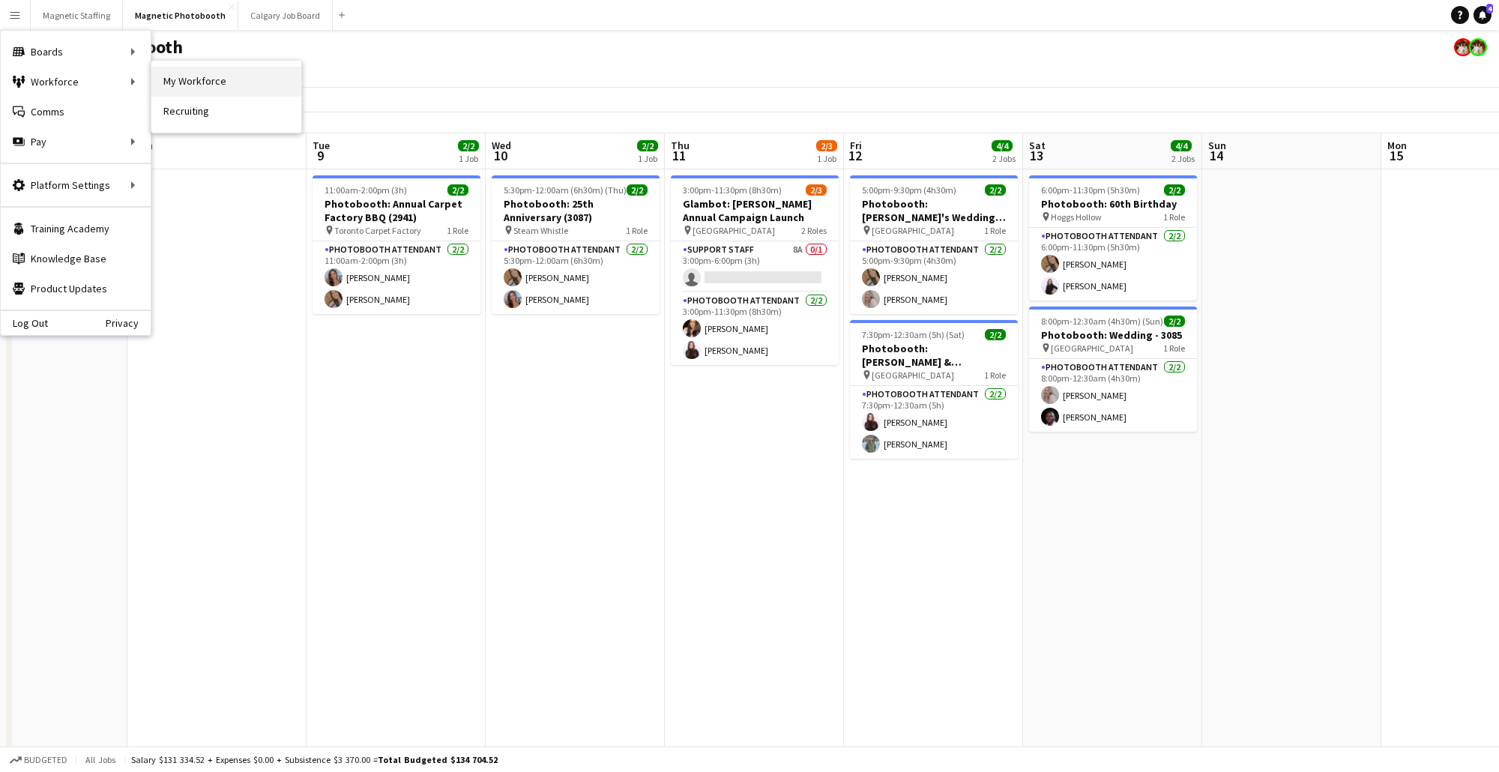
click at [220, 84] on link "My Workforce" at bounding box center [226, 82] width 150 height 30
